Goal: Information Seeking & Learning: Understand process/instructions

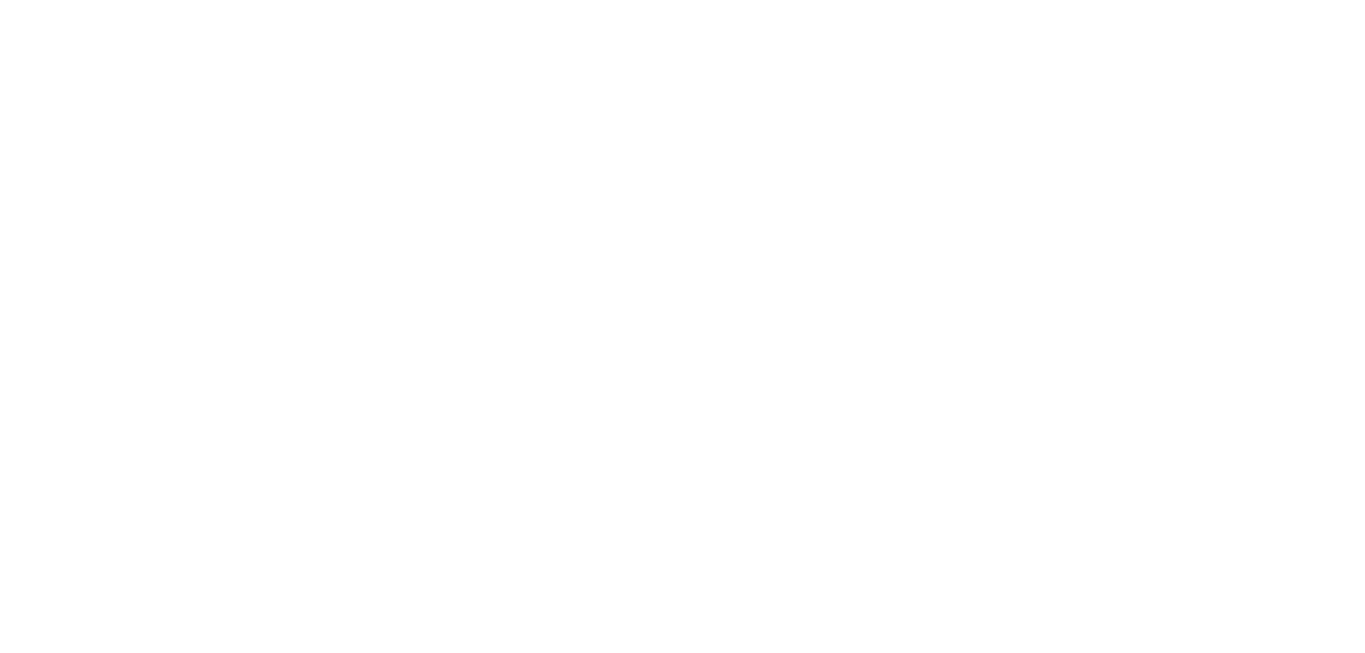
select select "*"
select select "**"
select select "****"
select select "*"
select select "**"
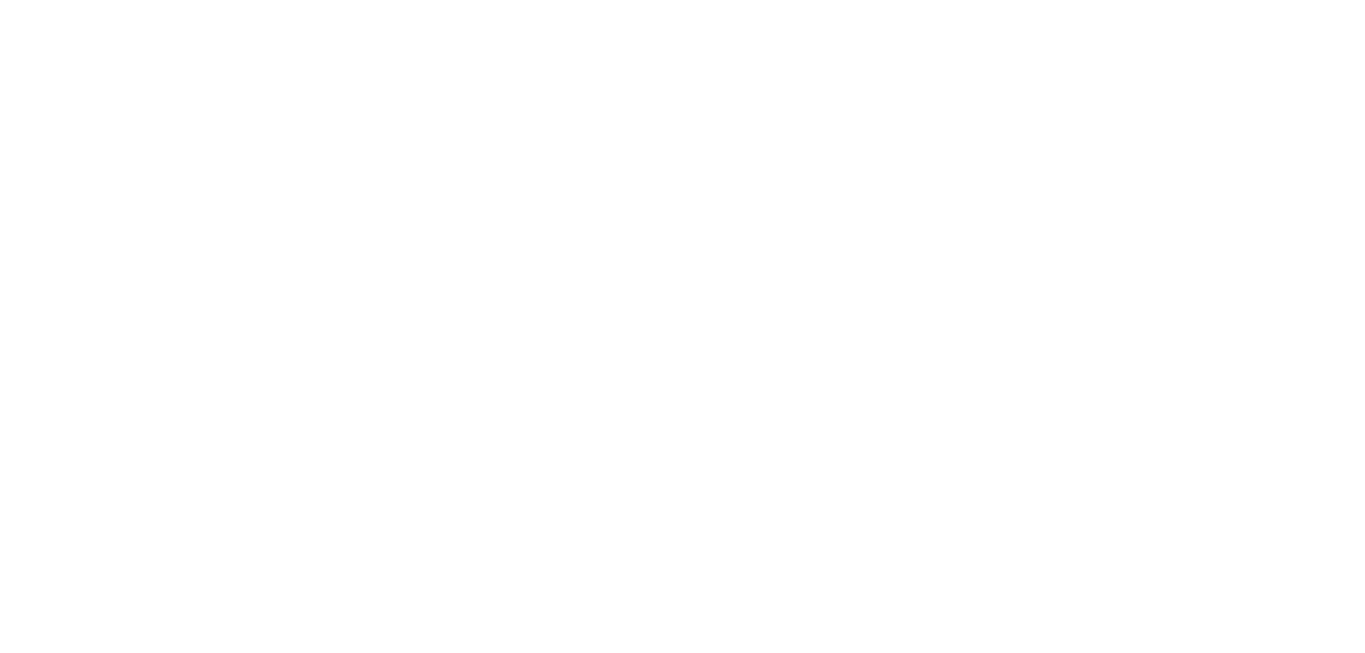
select select "****"
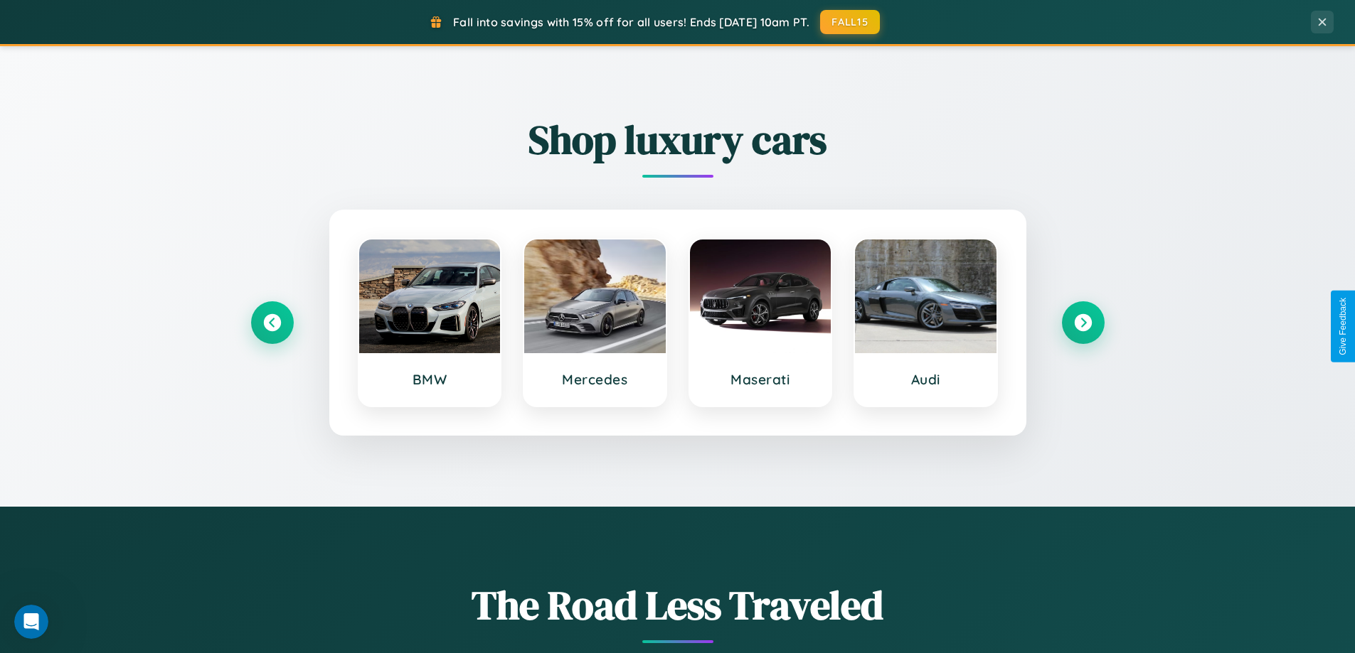
scroll to position [613, 0]
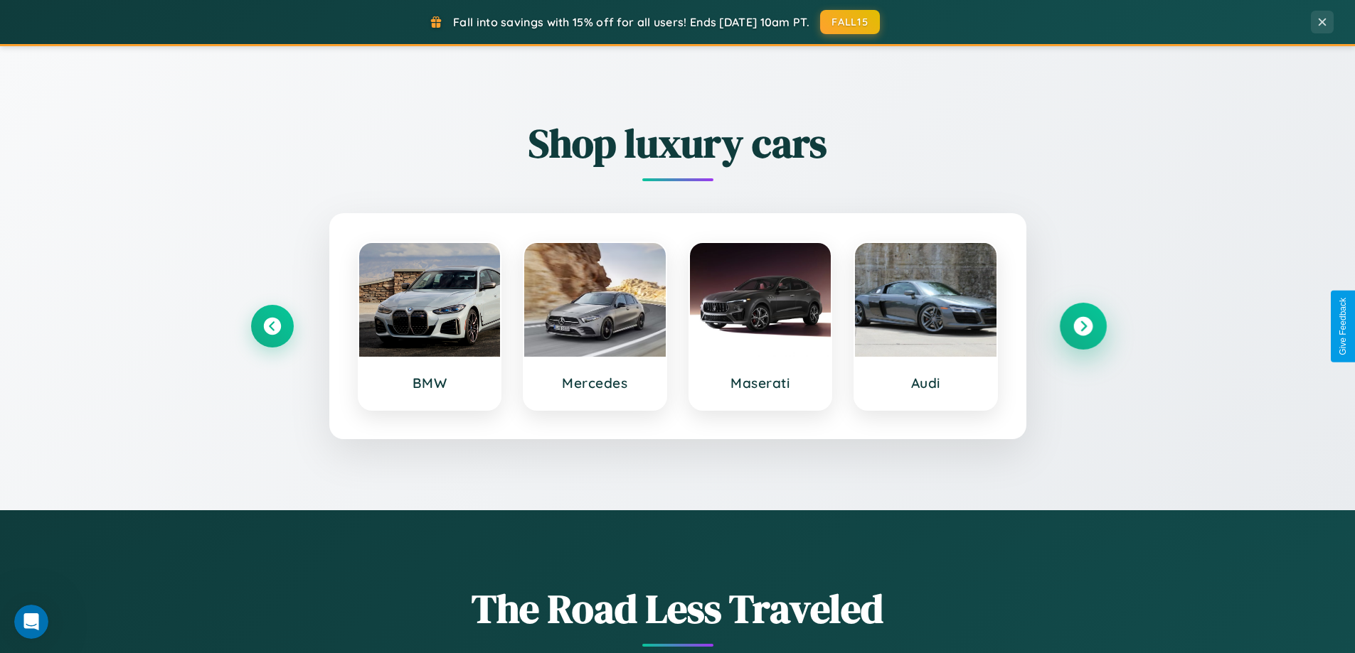
click at [1082, 326] on icon at bounding box center [1082, 326] width 19 height 19
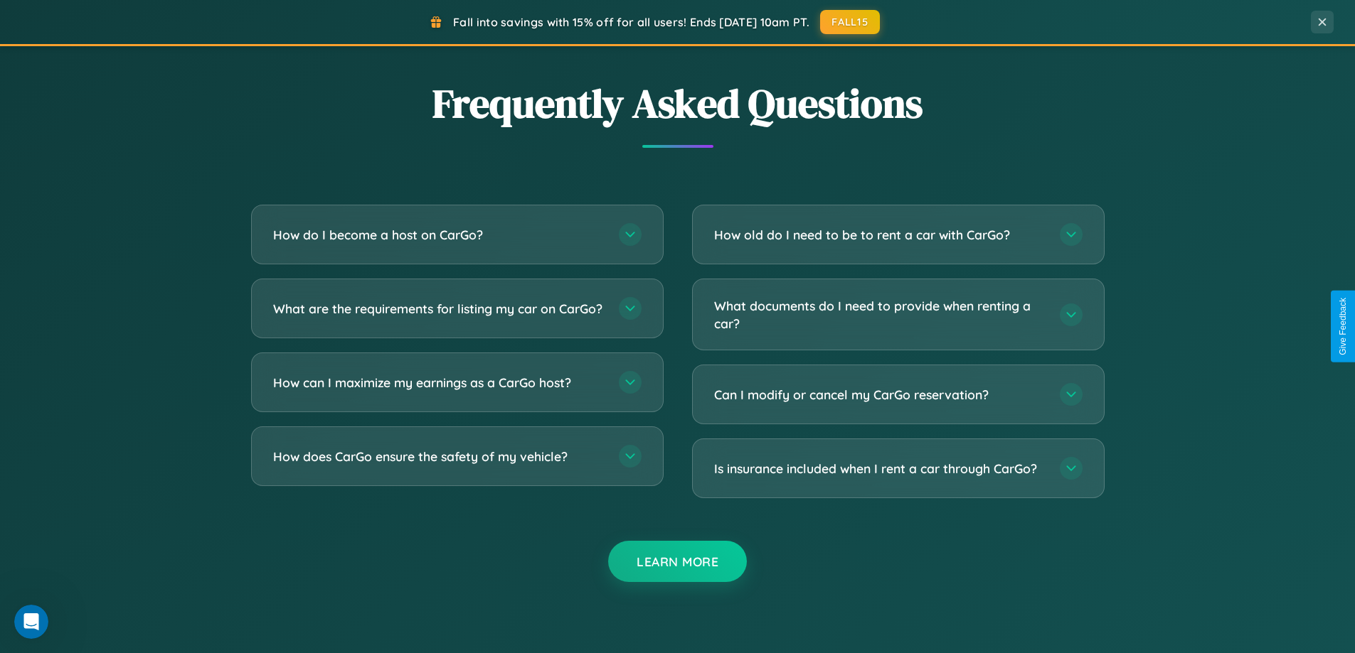
scroll to position [2753, 0]
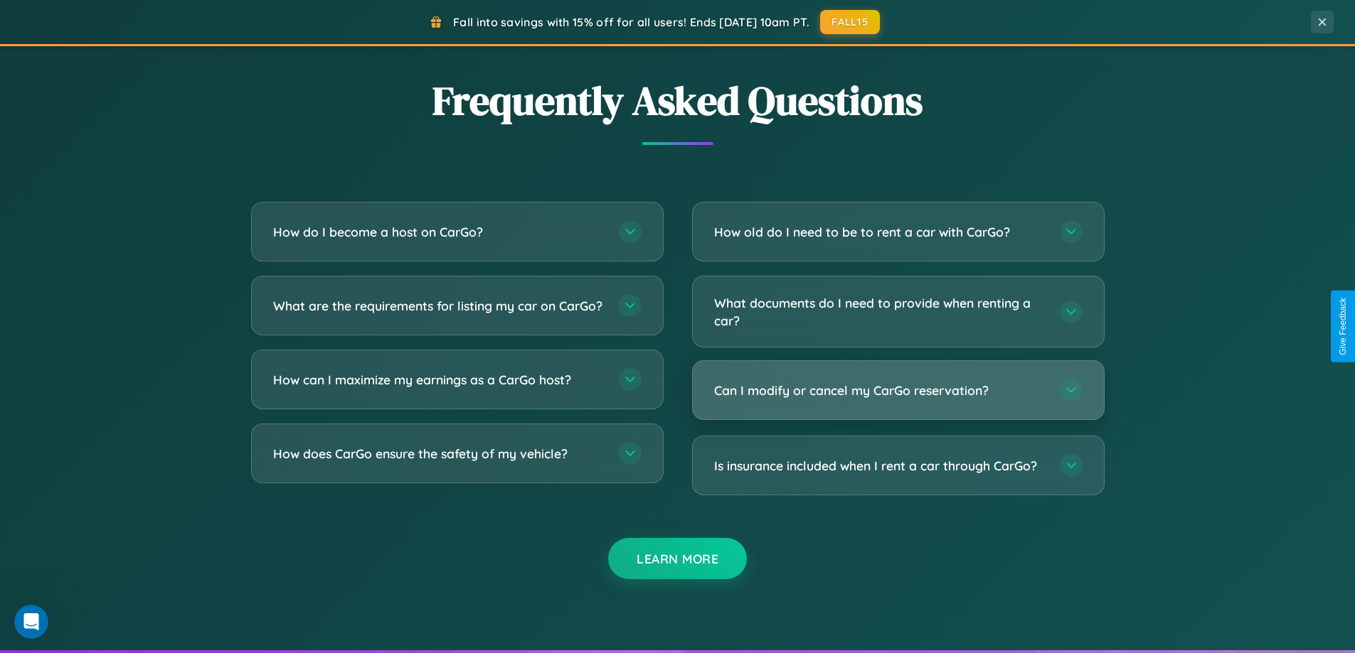
click at [897, 391] on h3 "Can I modify or cancel my CarGo reservation?" at bounding box center [879, 391] width 331 height 18
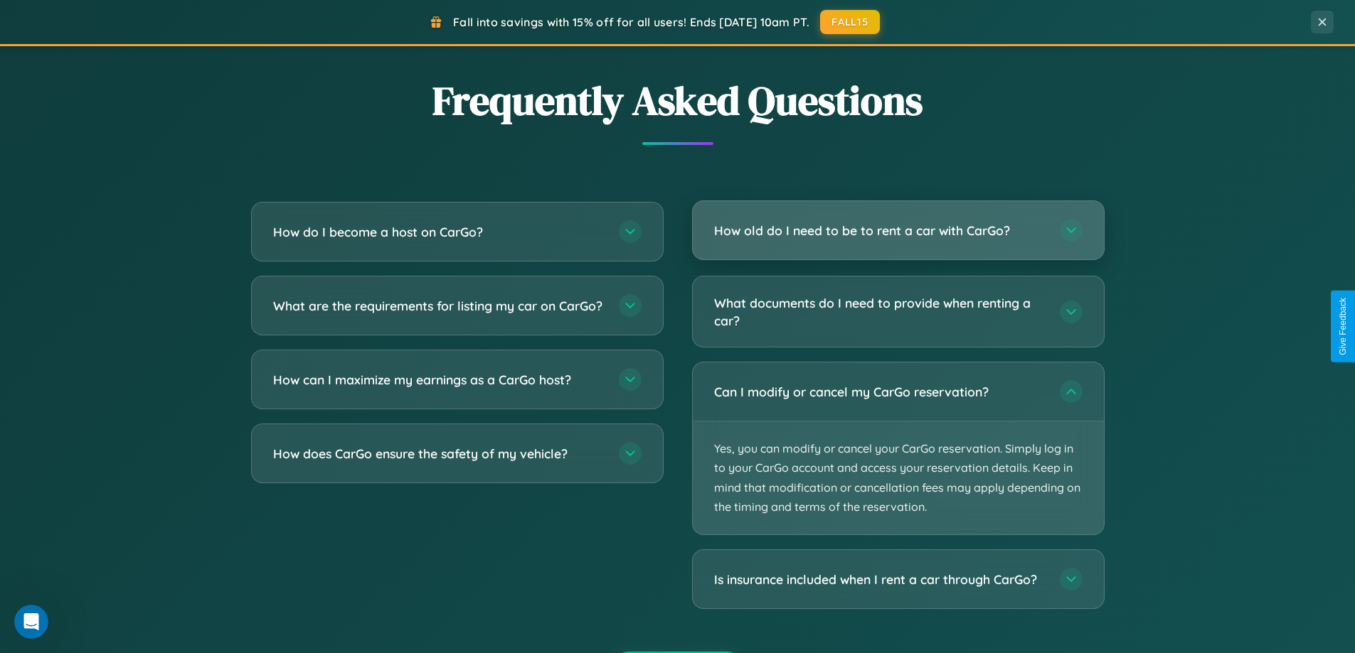
click at [897, 231] on h3 "How old do I need to be to rent a car with CarGo?" at bounding box center [879, 231] width 331 height 18
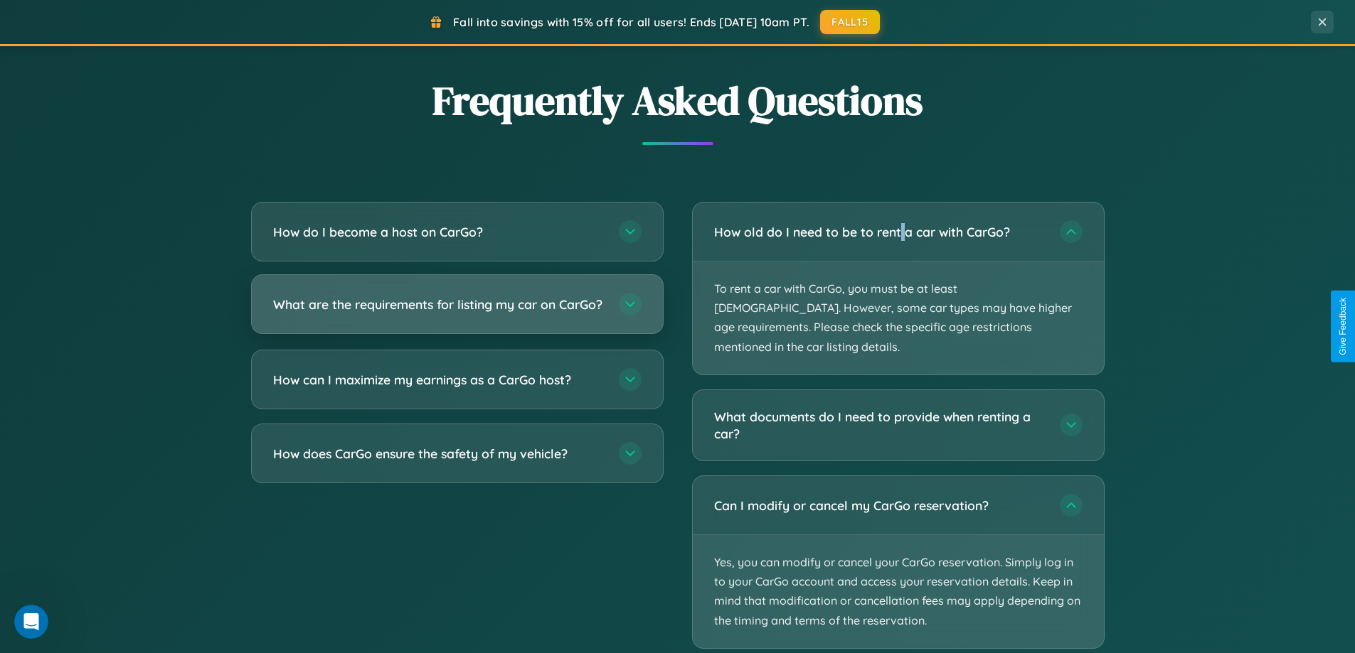
click at [457, 311] on h3 "What are the requirements for listing my car on CarGo?" at bounding box center [438, 305] width 331 height 18
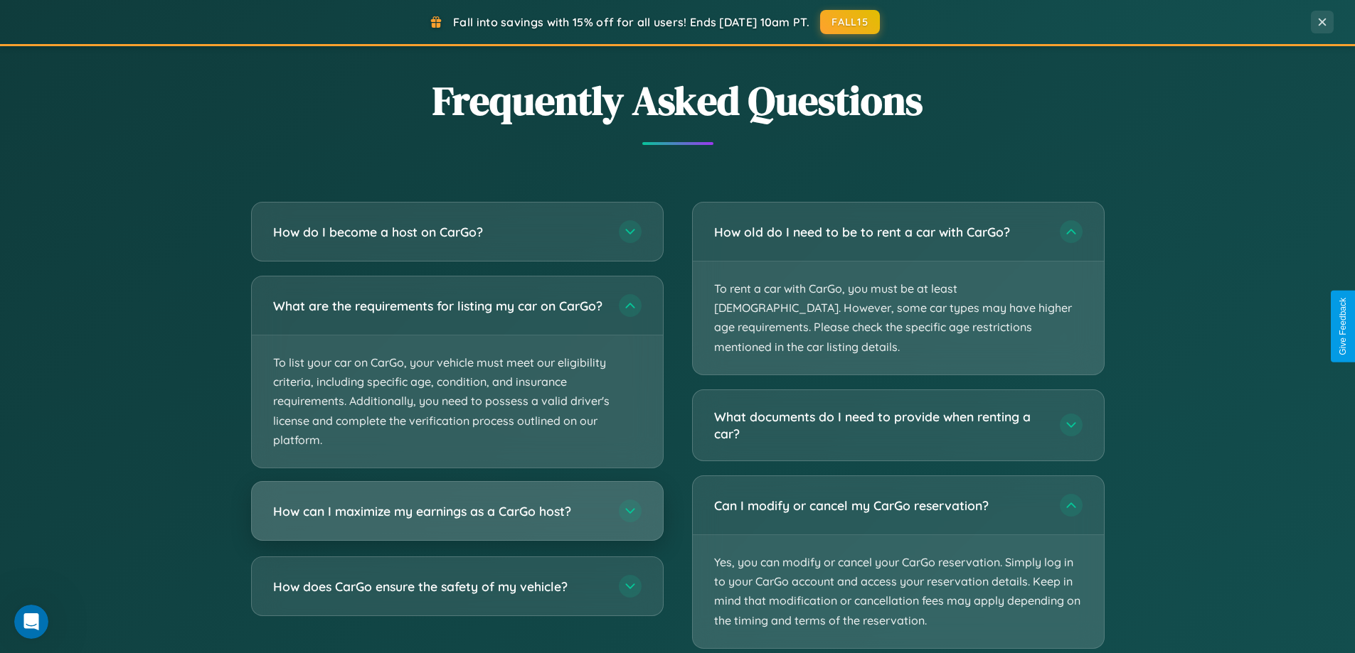
click at [457, 520] on h3 "How can I maximize my earnings as a CarGo host?" at bounding box center [438, 512] width 331 height 18
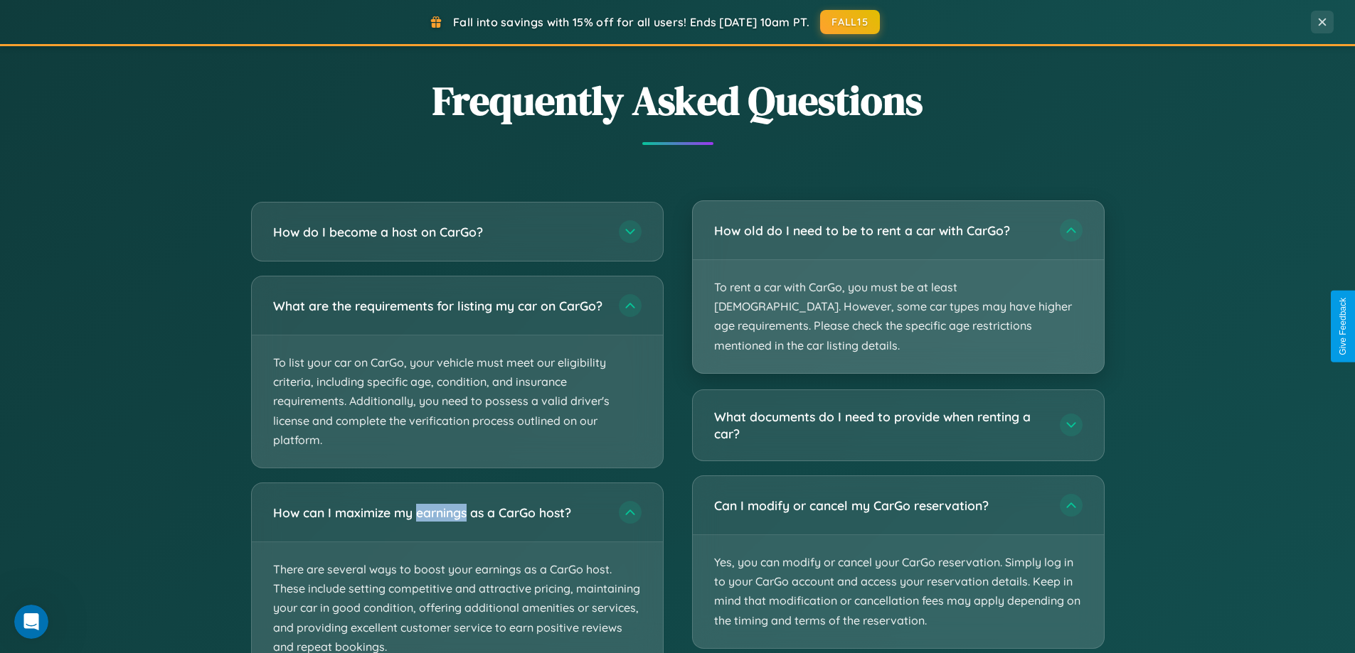
click at [897, 278] on p "To rent a car with CarGo, you must be at least [DEMOGRAPHIC_DATA]. However, som…" at bounding box center [898, 316] width 411 height 113
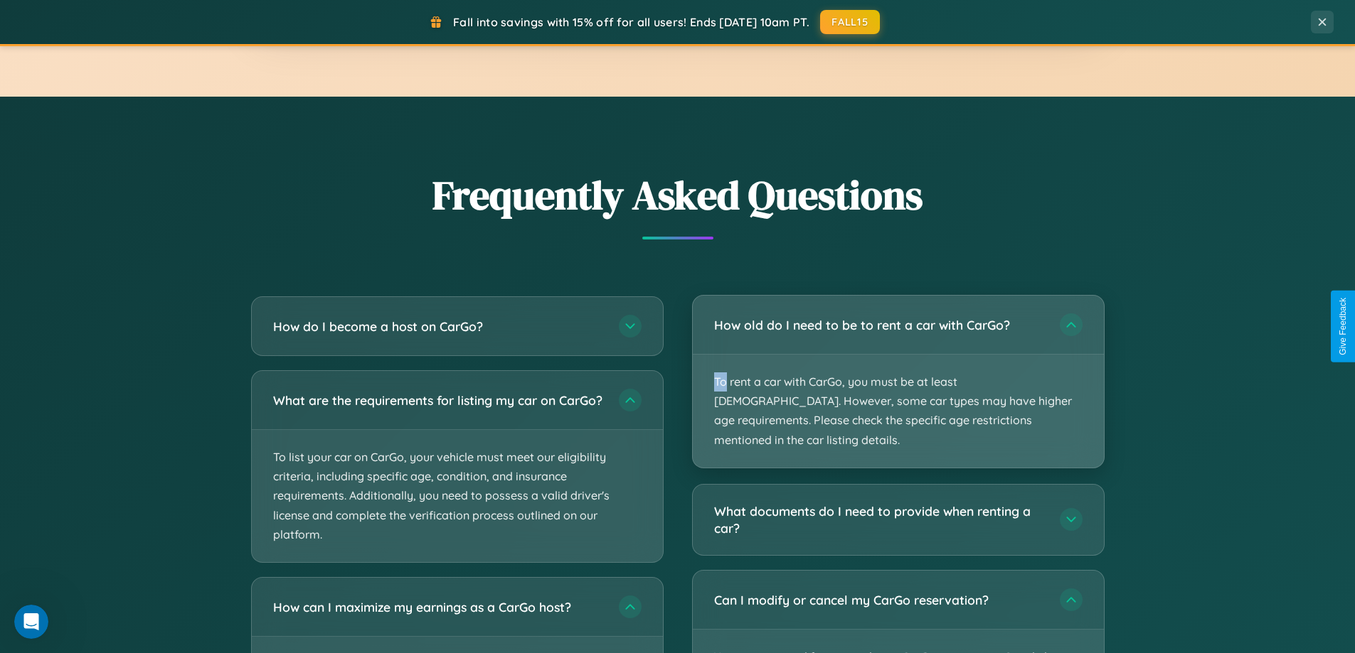
scroll to position [2302, 0]
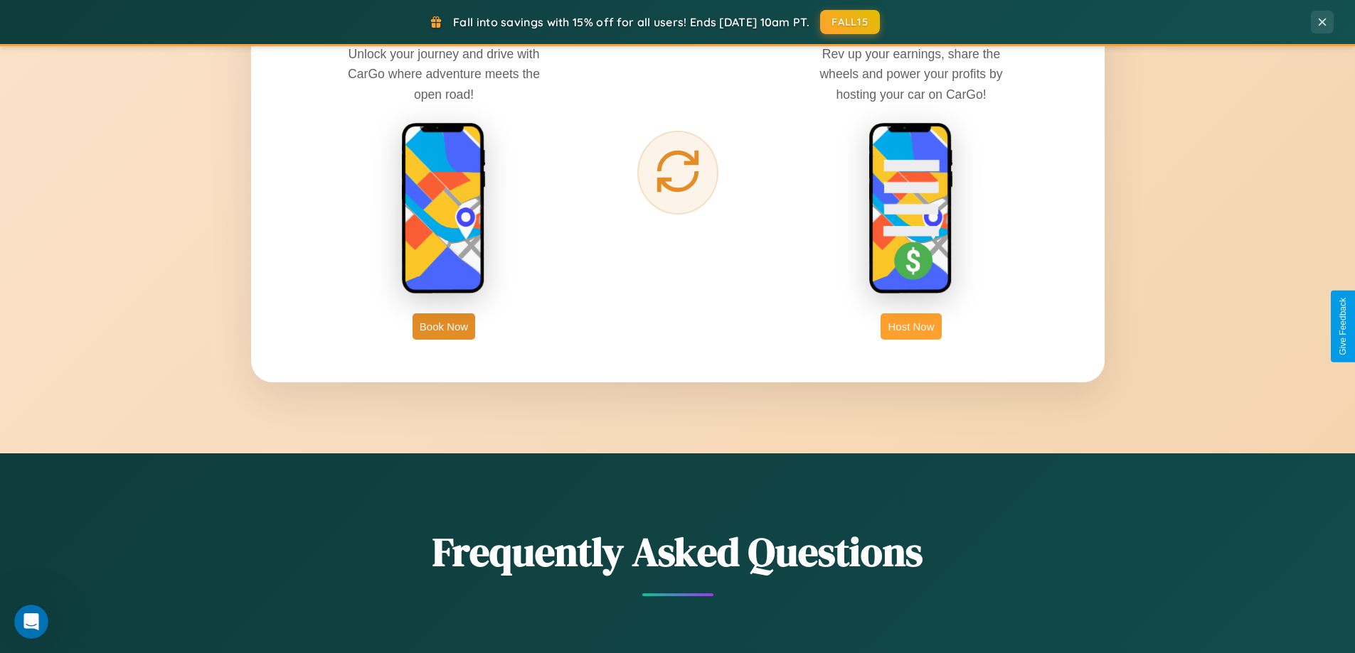
click at [911, 326] on button "Host Now" at bounding box center [910, 327] width 60 height 26
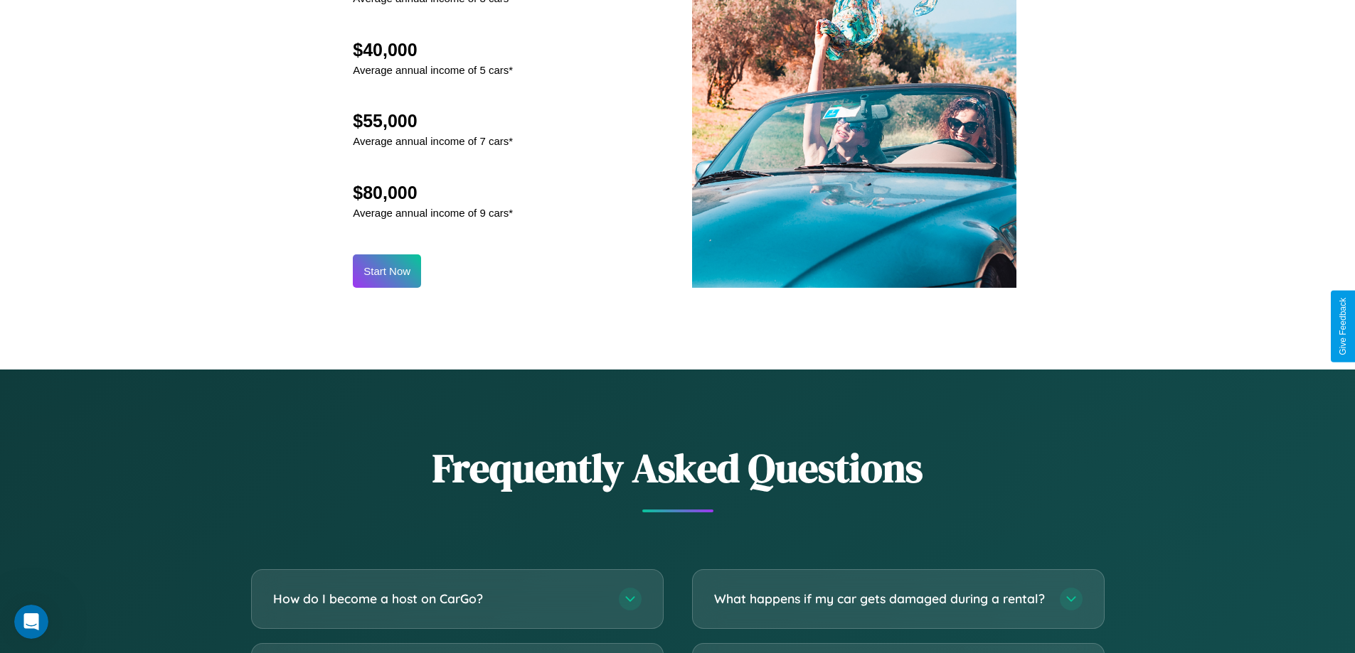
scroll to position [1922, 0]
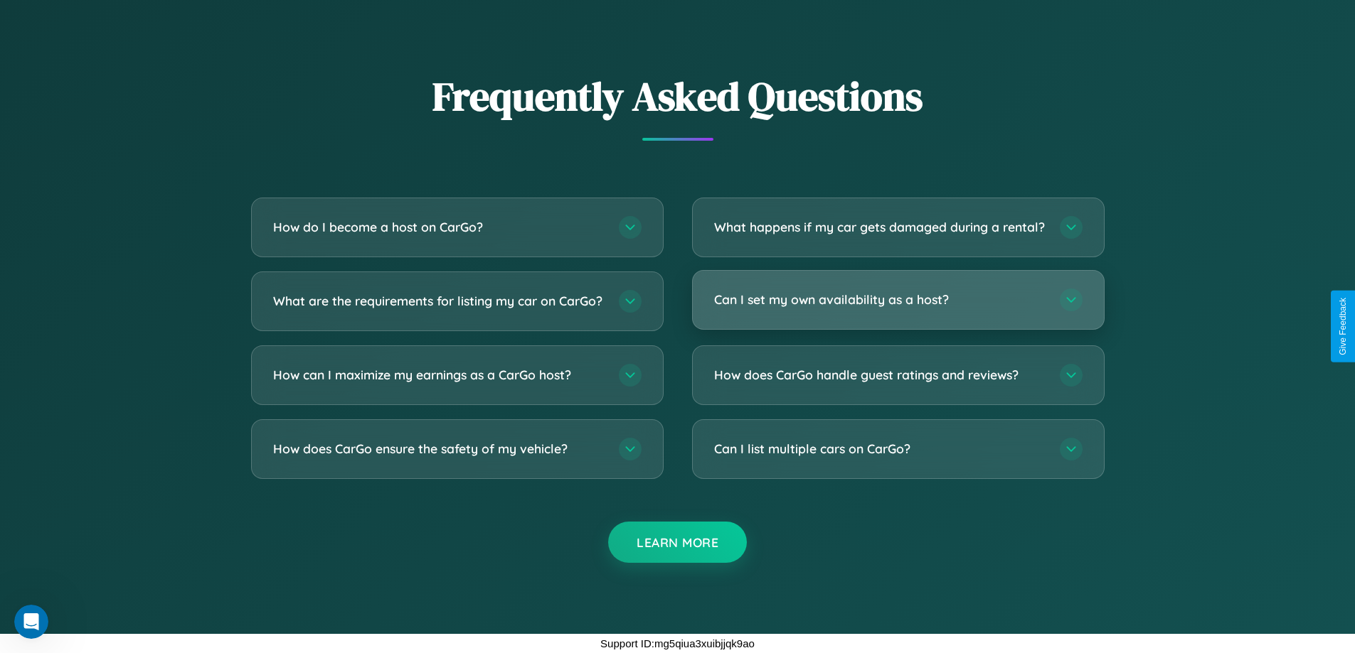
click at [897, 299] on h3 "Can I set my own availability as a host?" at bounding box center [879, 300] width 331 height 18
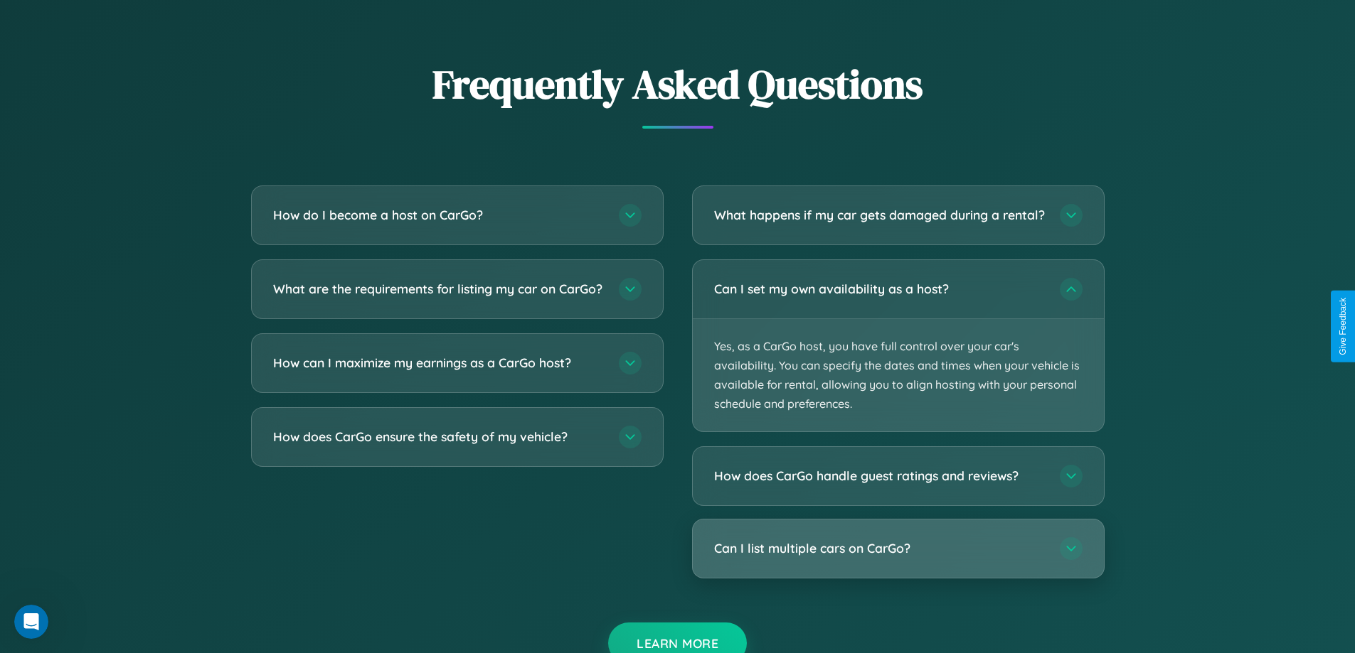
click at [897, 558] on h3 "Can I list multiple cars on CarGo?" at bounding box center [879, 549] width 331 height 18
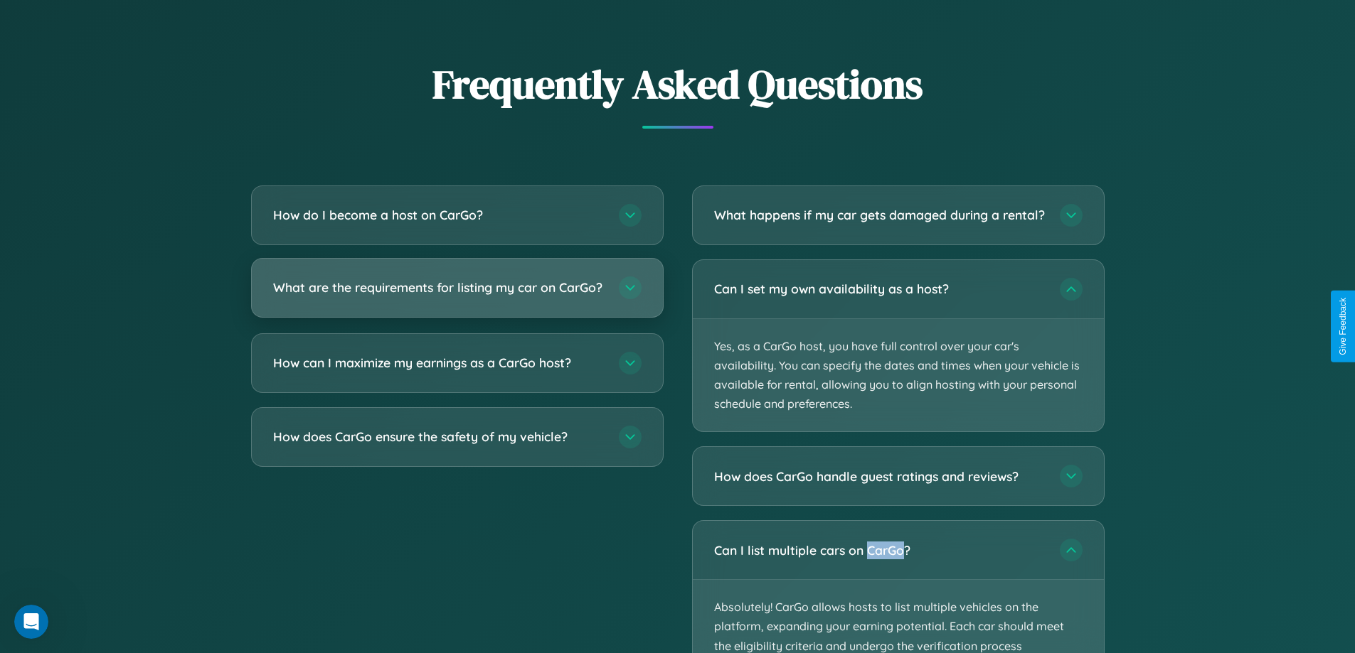
click at [457, 294] on h3 "What are the requirements for listing my car on CarGo?" at bounding box center [438, 288] width 331 height 18
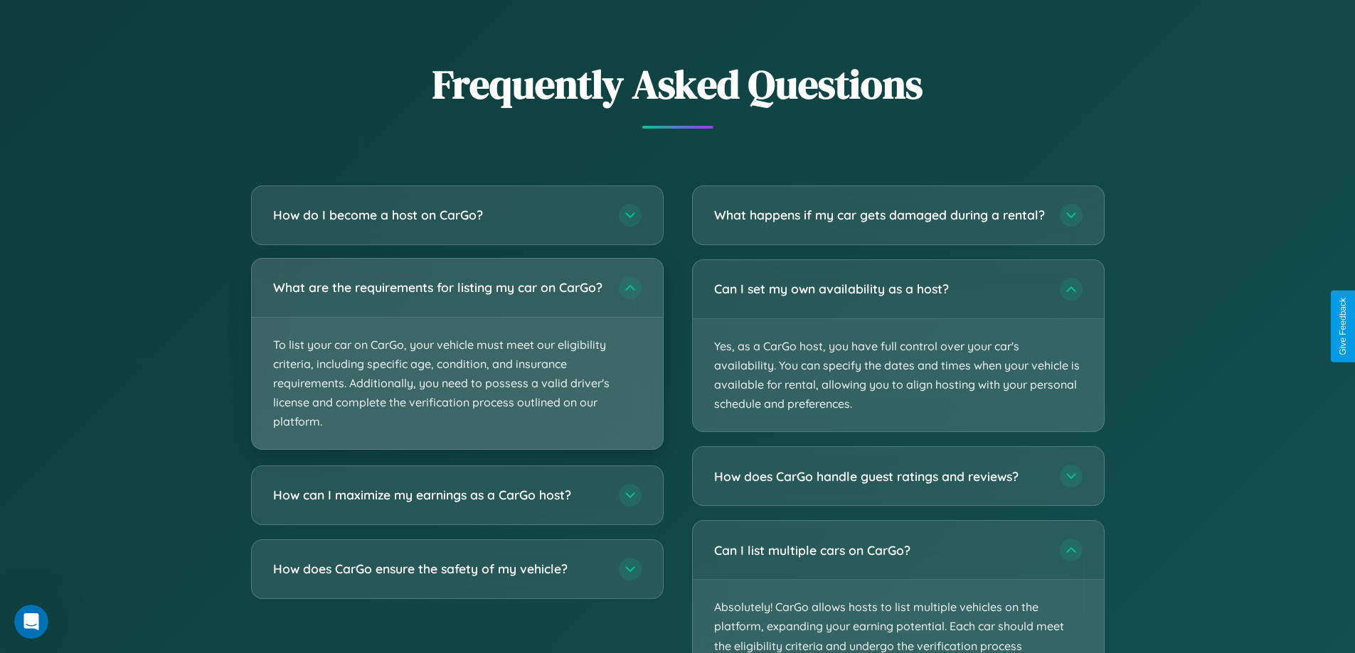
click at [457, 360] on p "To list your car on CarGo, your vehicle must meet our eligibility criteria, inc…" at bounding box center [457, 384] width 411 height 132
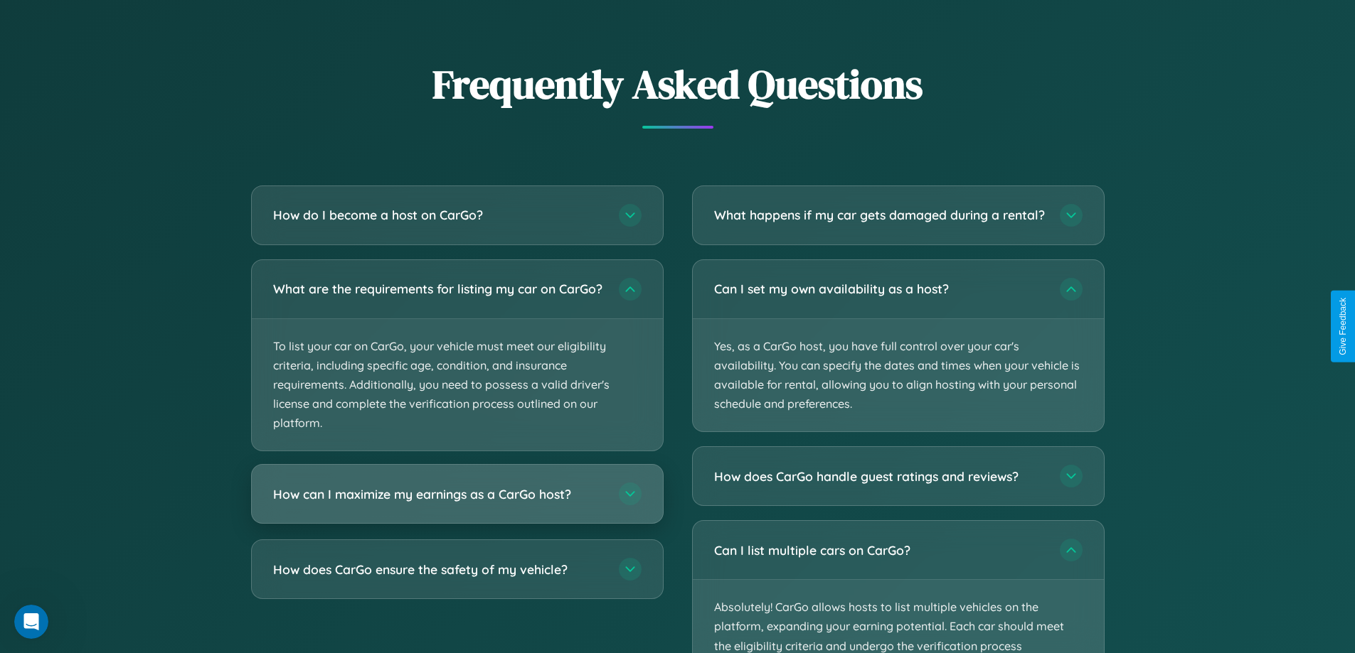
click at [457, 503] on h3 "How can I maximize my earnings as a CarGo host?" at bounding box center [438, 495] width 331 height 18
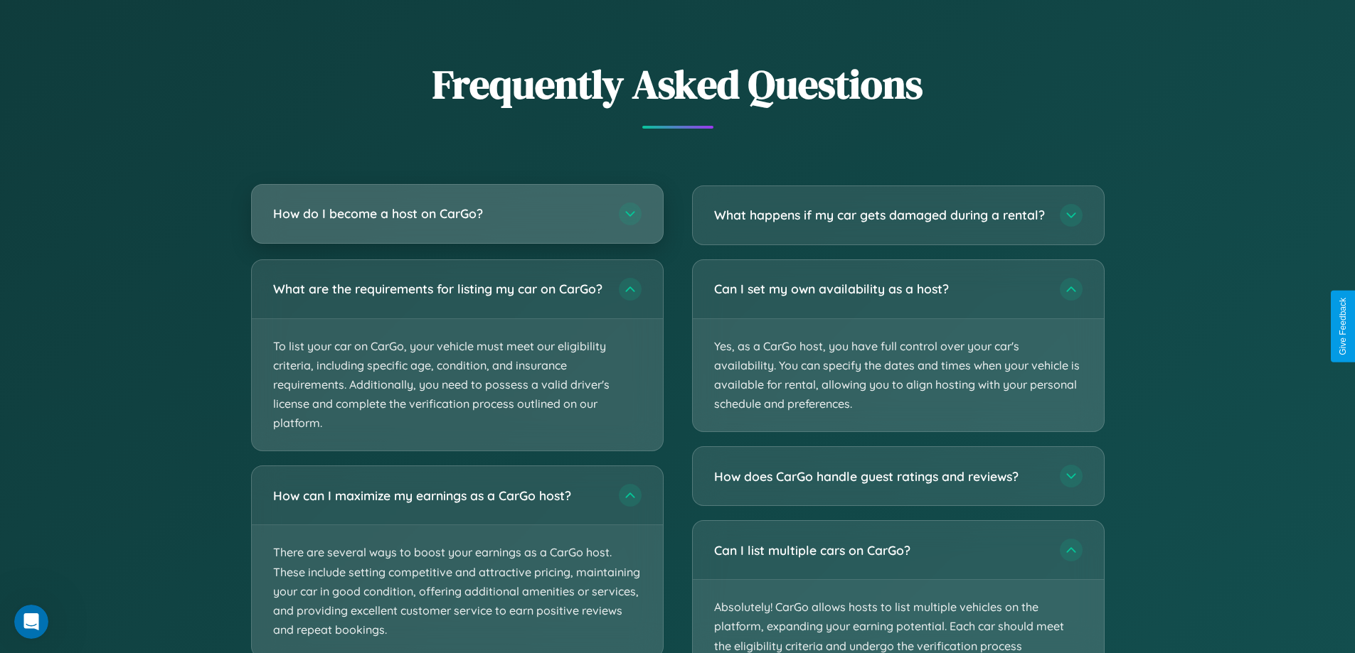
click at [457, 214] on h3 "How do I become a host on CarGo?" at bounding box center [438, 214] width 331 height 18
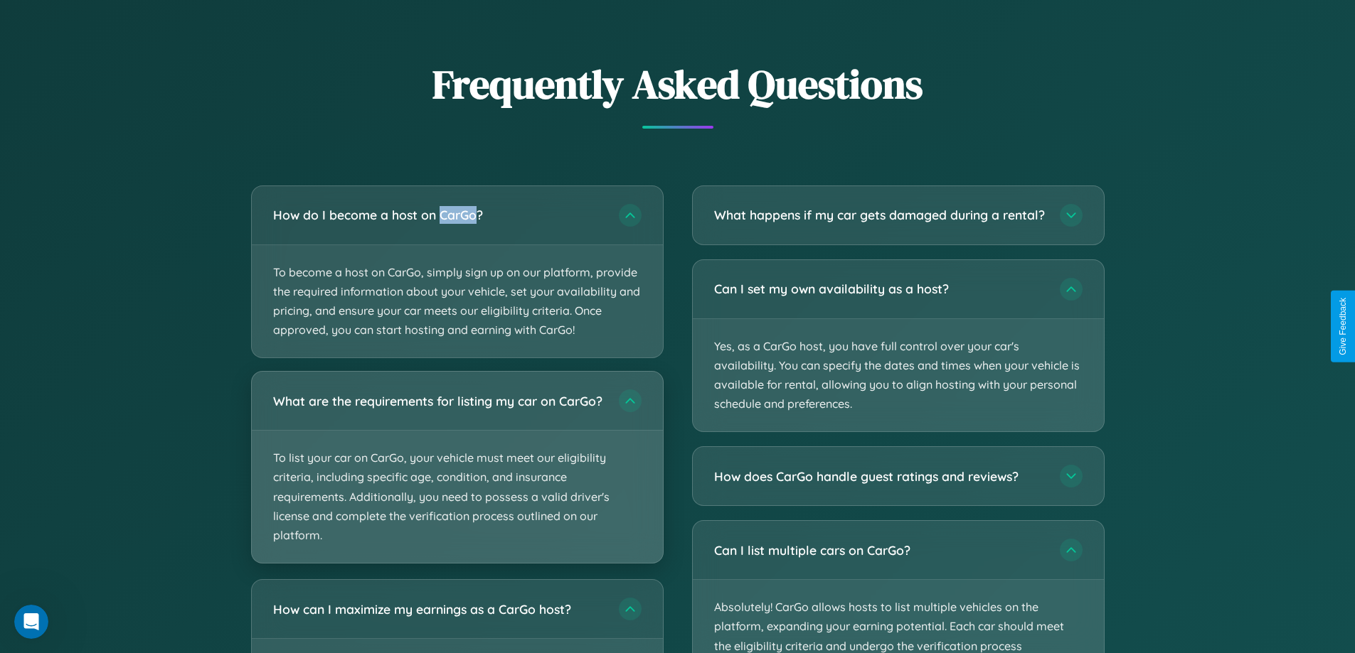
click at [457, 474] on p "To list your car on CarGo, your vehicle must meet our eligibility criteria, inc…" at bounding box center [457, 497] width 411 height 132
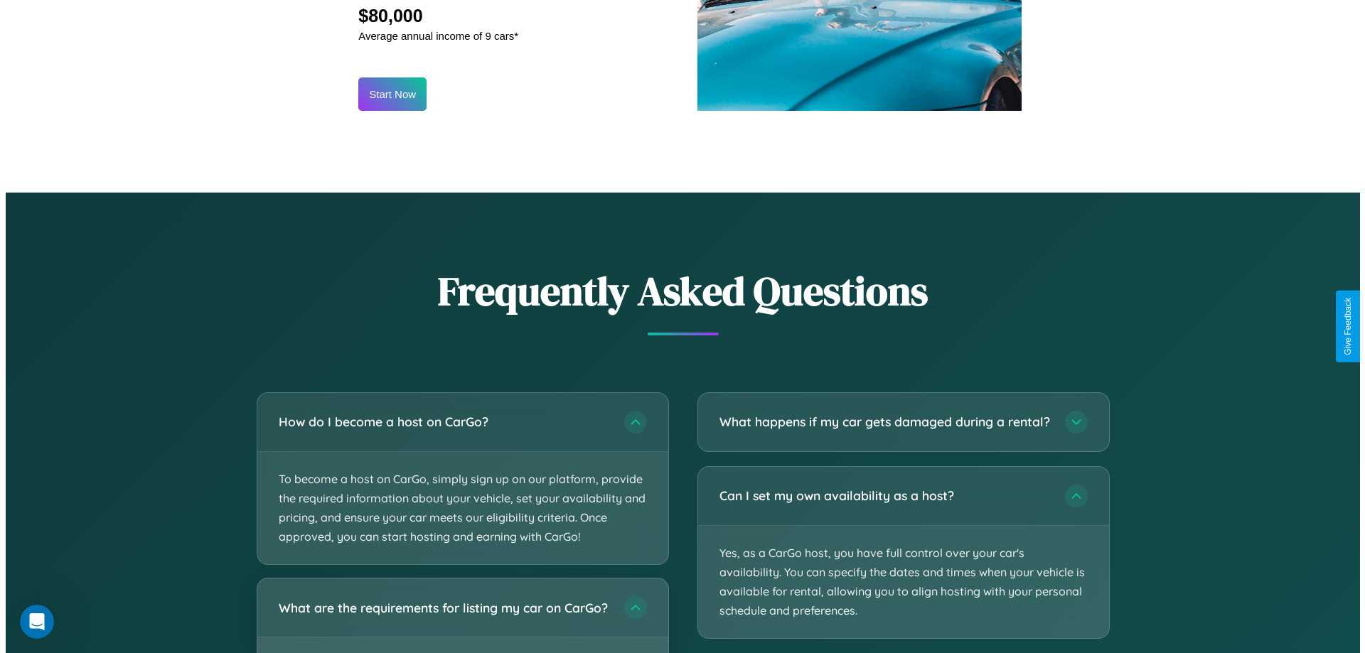
scroll to position [1483, 0]
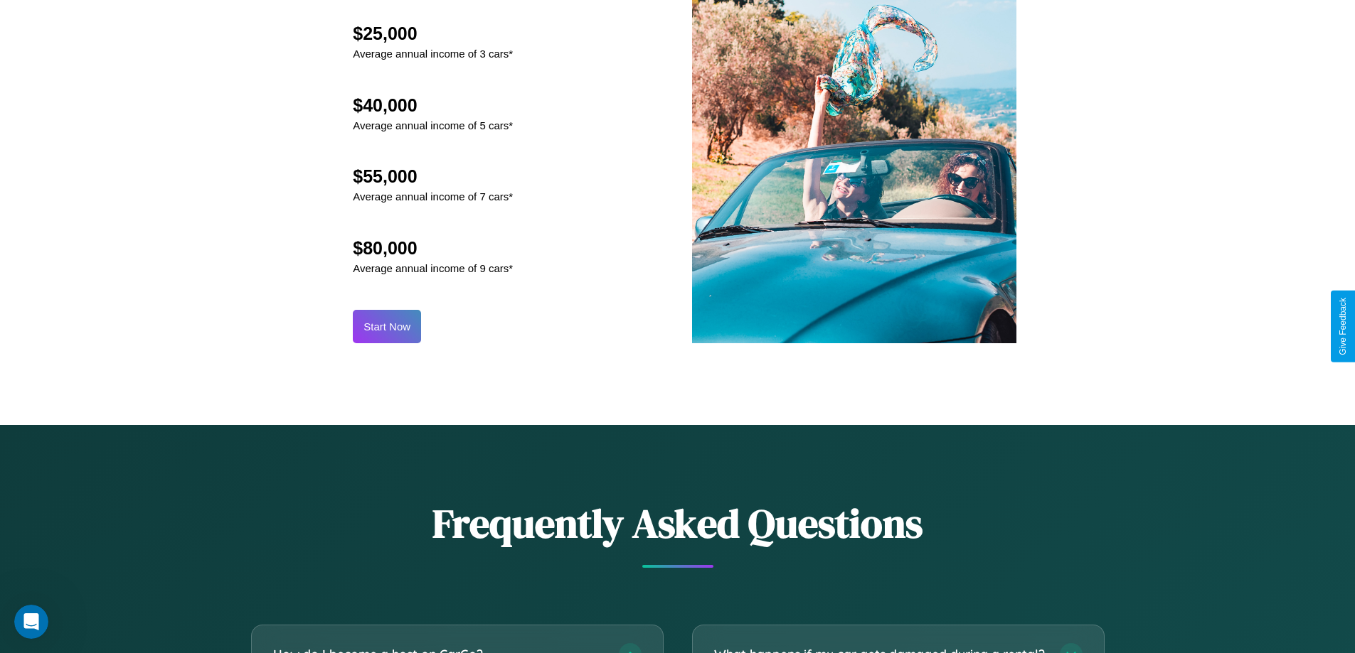
click at [387, 326] on button "Start Now" at bounding box center [387, 326] width 68 height 33
